Goal: Find specific page/section: Find specific page/section

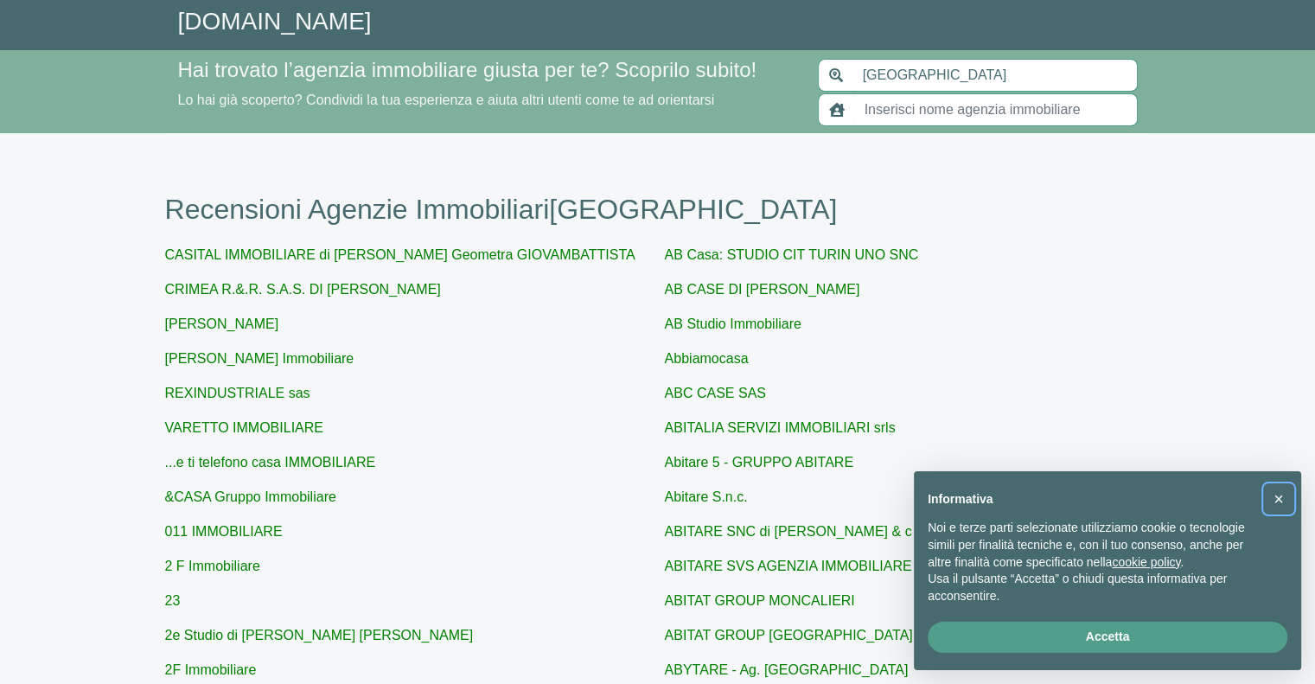
click at [1282, 495] on span "×" at bounding box center [1279, 498] width 10 height 19
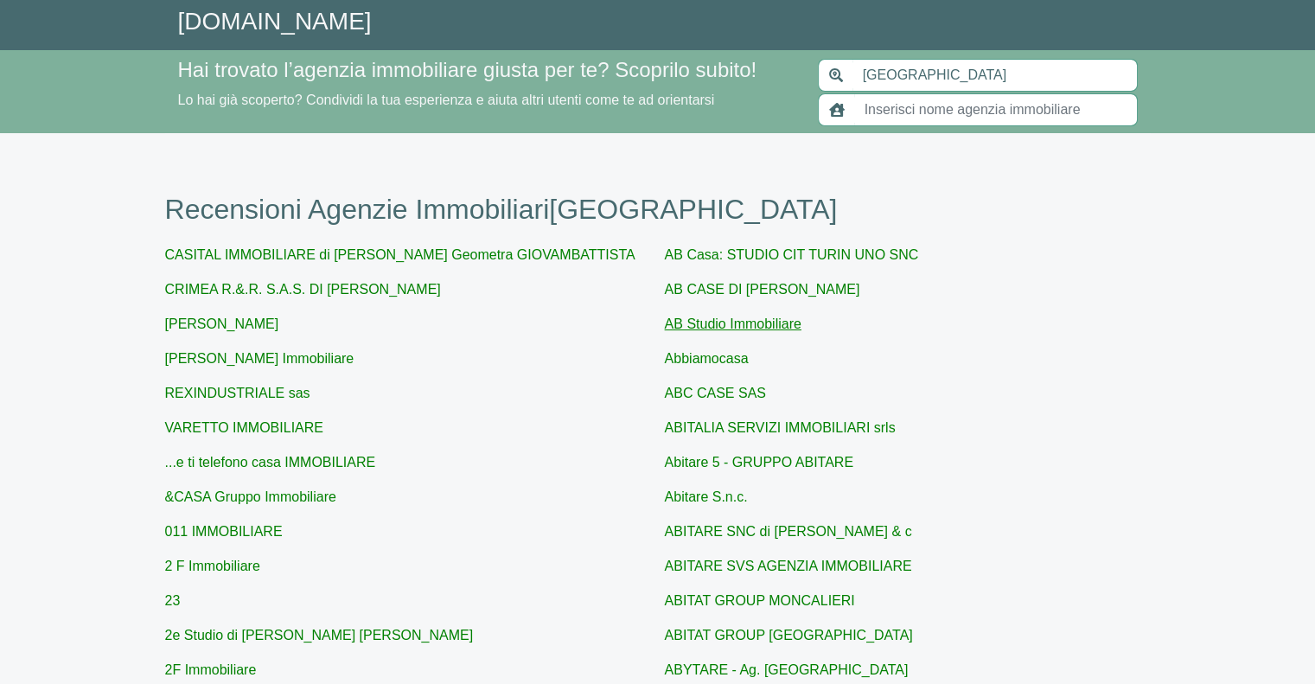
click at [730, 324] on link "AB Studio Immobiliare" at bounding box center [733, 324] width 137 height 15
type input "AB Studio Immobiliare"
